Goal: Use online tool/utility: Utilize a website feature to perform a specific function

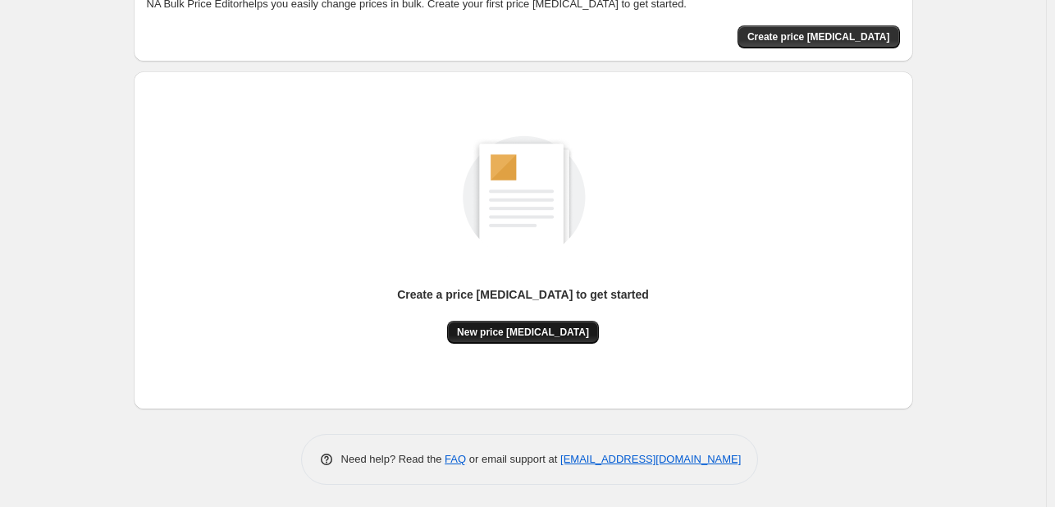
scroll to position [107, 0]
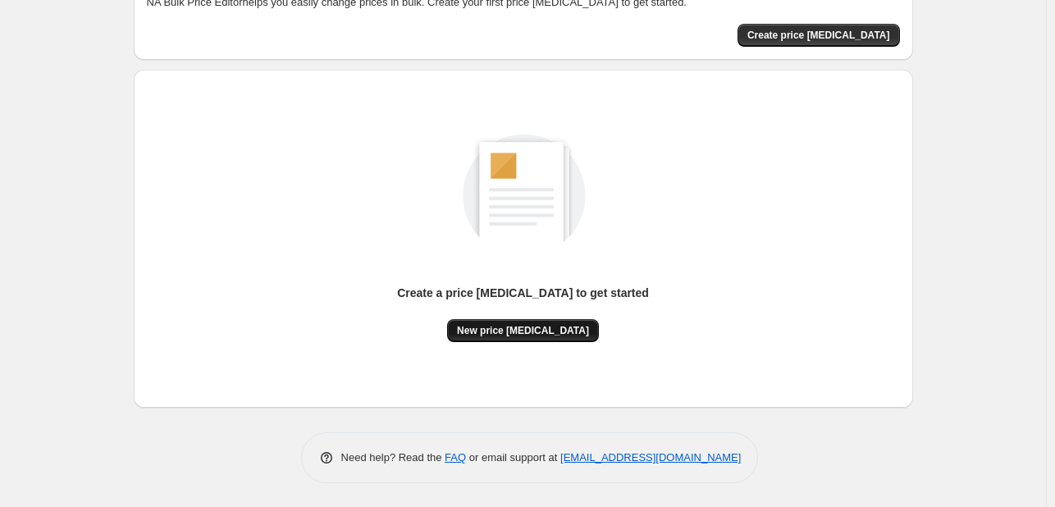
click at [551, 340] on button "New price [MEDICAL_DATA]" at bounding box center [523, 330] width 152 height 23
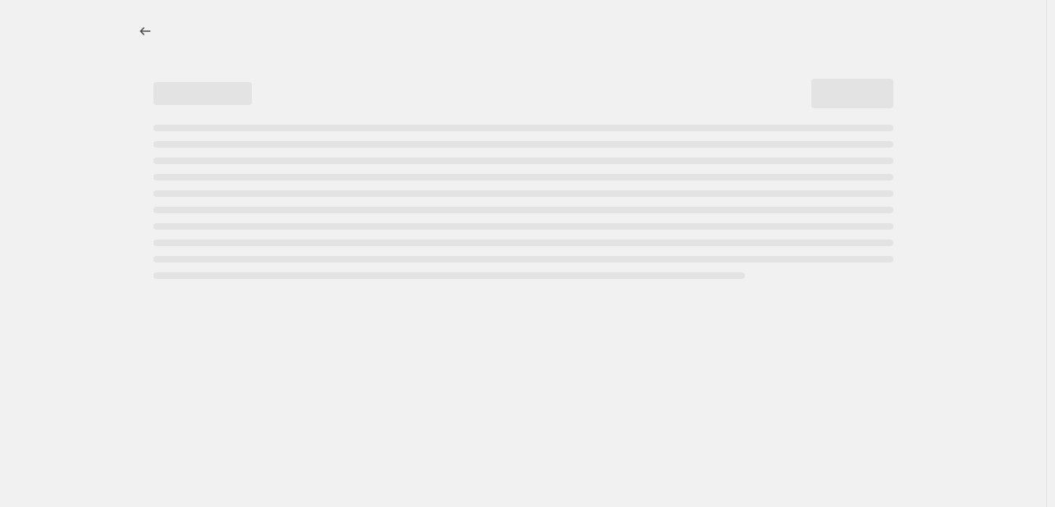
select select "percentage"
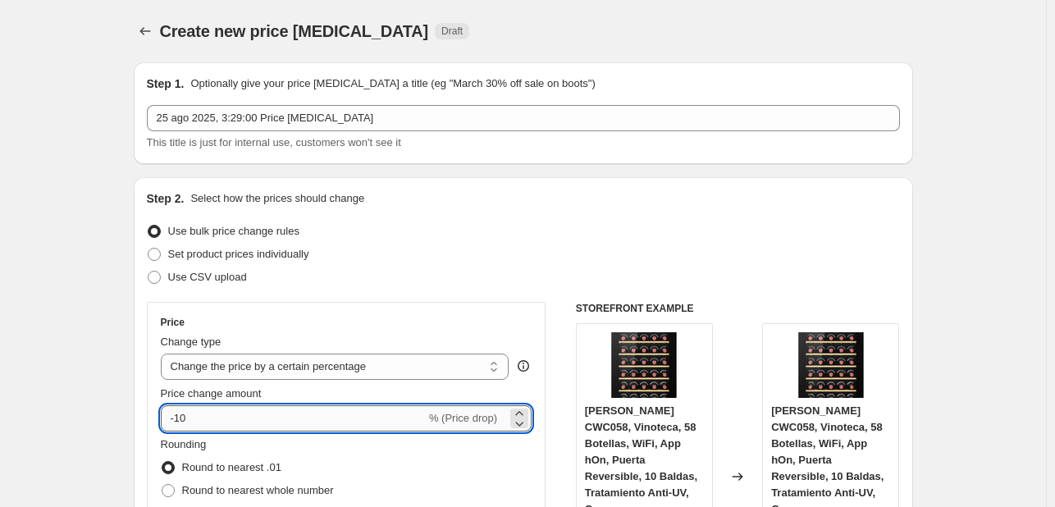
click at [342, 418] on input "-10" at bounding box center [293, 418] width 265 height 26
type input "-1"
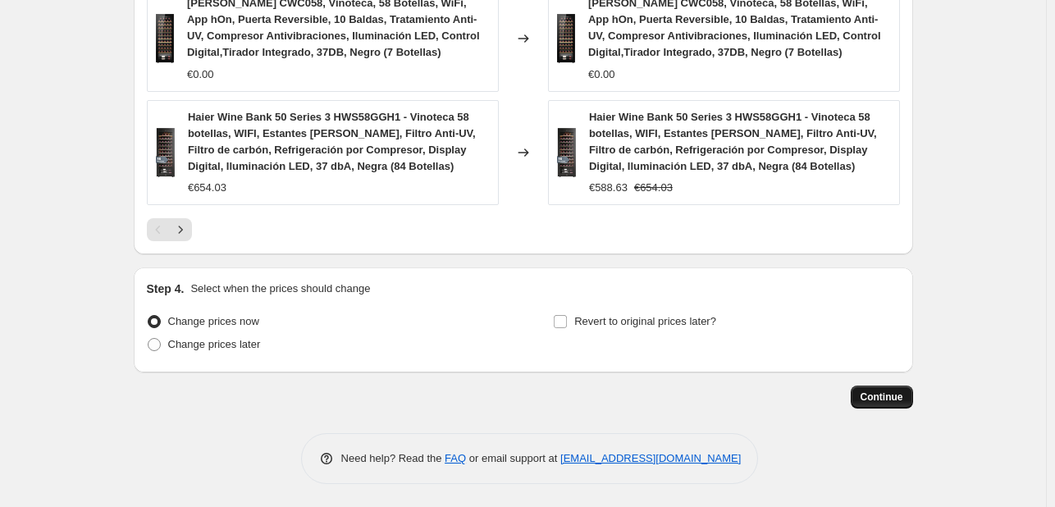
scroll to position [1323, 0]
type input "-35"
click at [889, 395] on span "Continue" at bounding box center [882, 396] width 43 height 13
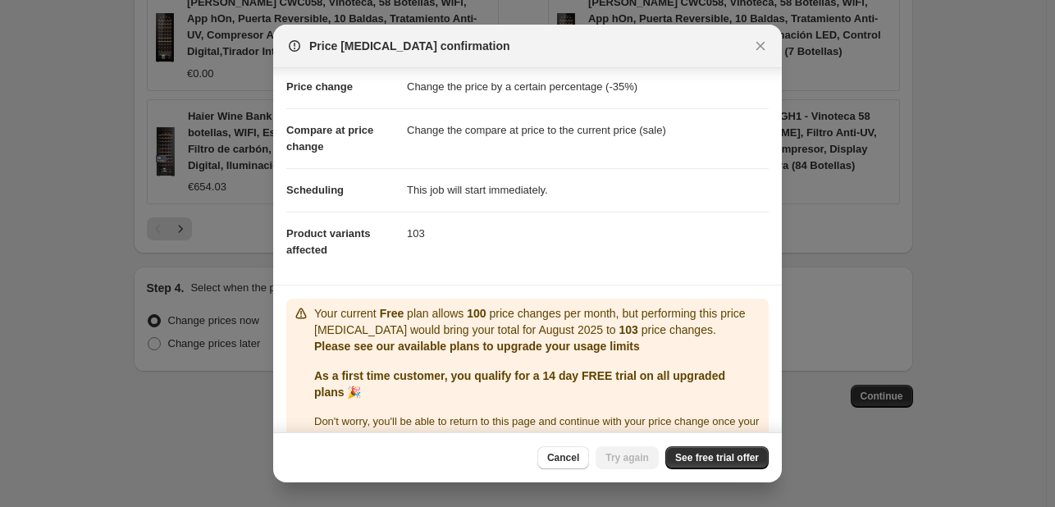
scroll to position [0, 0]
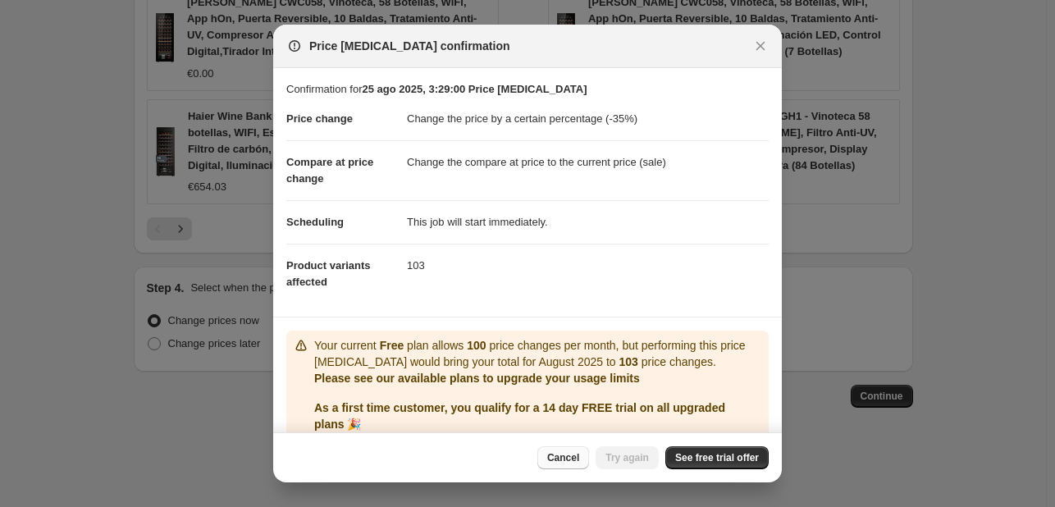
click at [574, 460] on span "Cancel" at bounding box center [563, 457] width 32 height 13
